Goal: Task Accomplishment & Management: Manage account settings

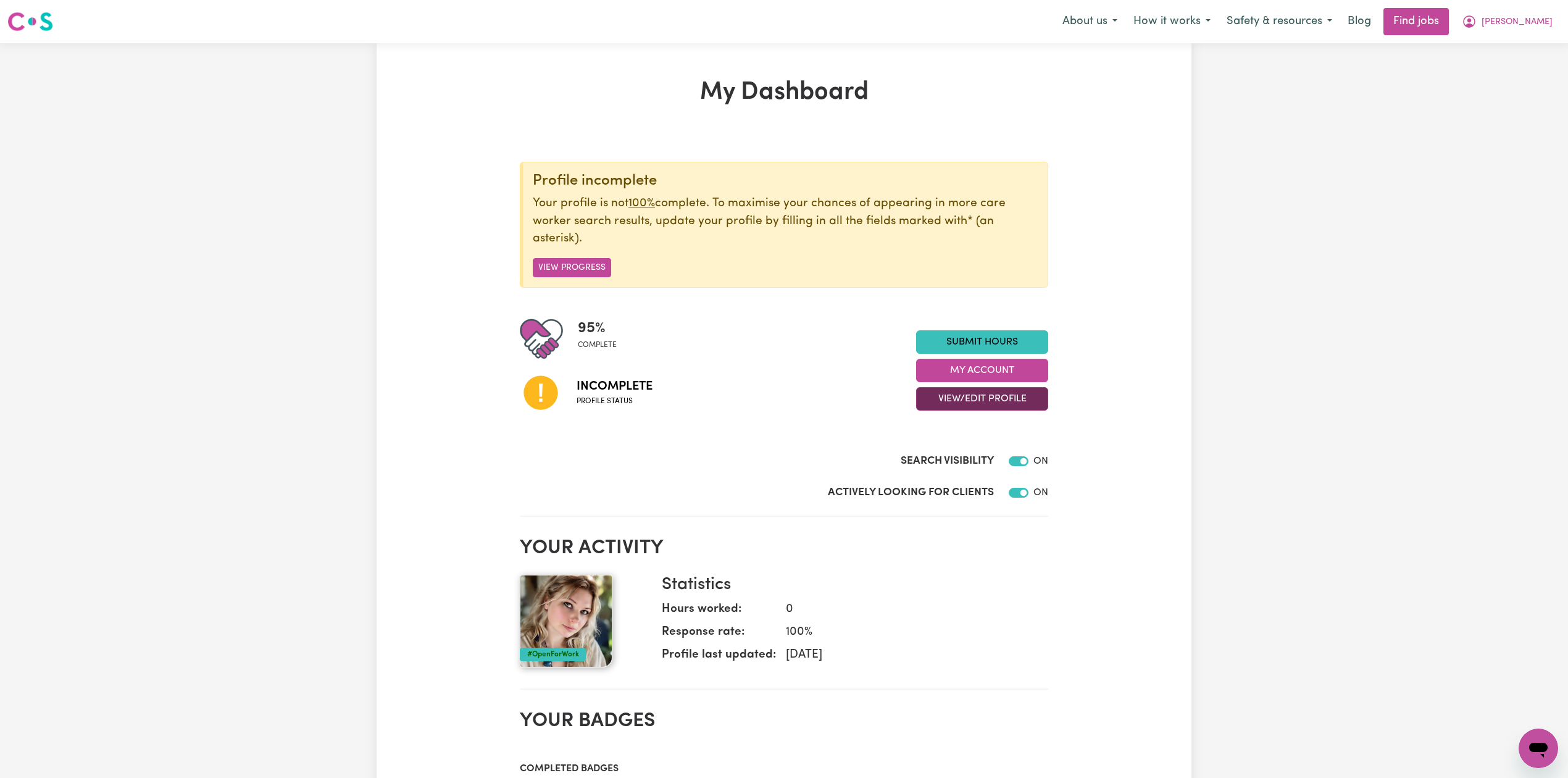
click at [979, 403] on button "View/Edit Profile" at bounding box center [982, 399] width 132 height 24
click at [942, 454] on link "Edit Profile" at bounding box center [974, 455] width 115 height 25
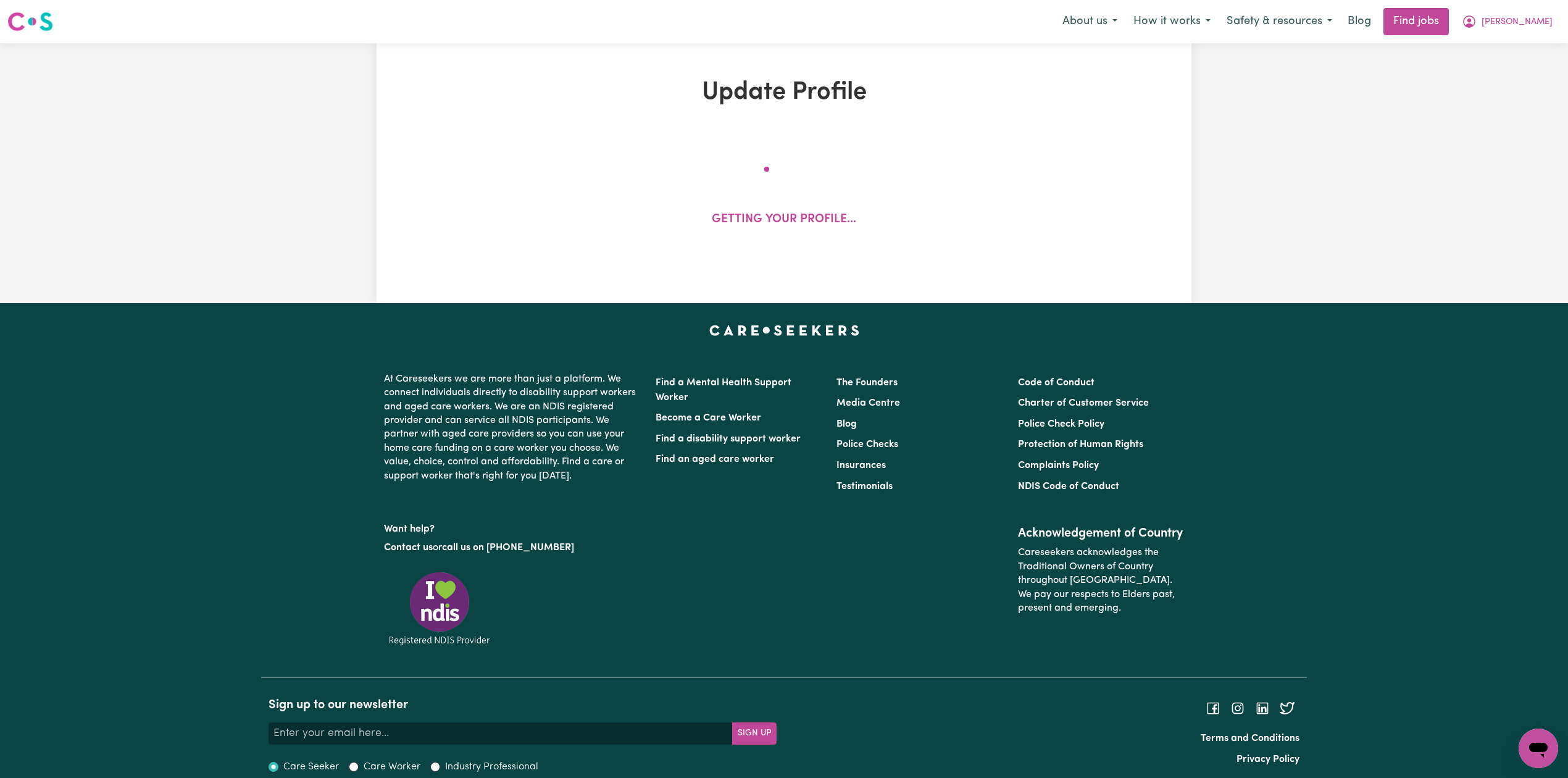
select select "[DEMOGRAPHIC_DATA]"
select select "[DEMOGRAPHIC_DATA] Citizen"
select select "Studying a healthcare related degree or qualification"
select select "69"
select select "75"
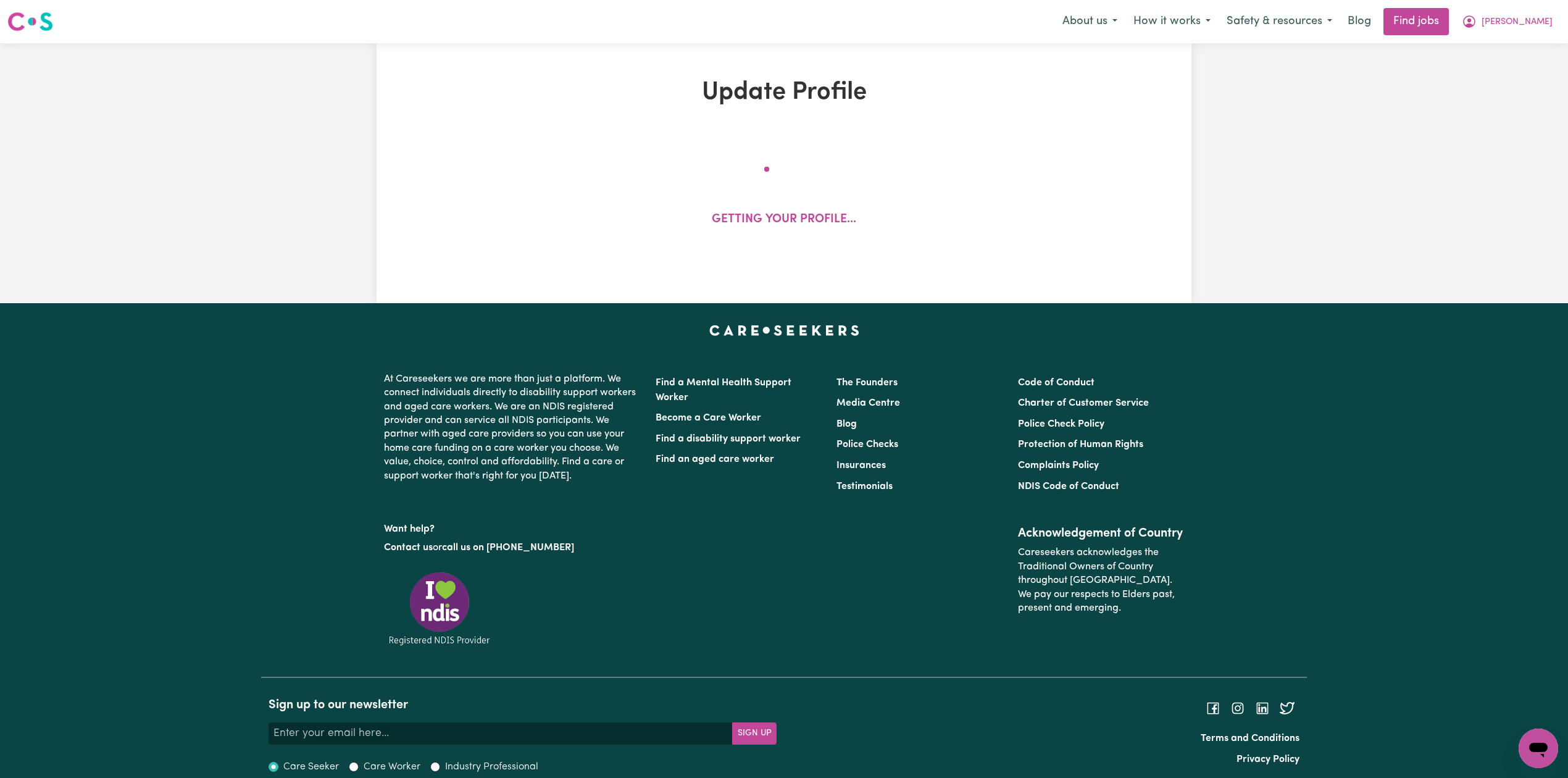
select select "85"
select select "95"
